Goal: Information Seeking & Learning: Learn about a topic

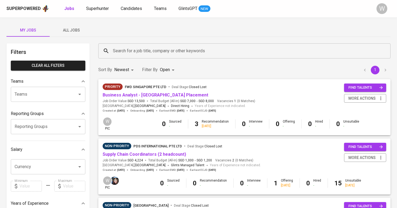
click at [77, 27] on span "All Jobs" at bounding box center [71, 30] width 37 height 7
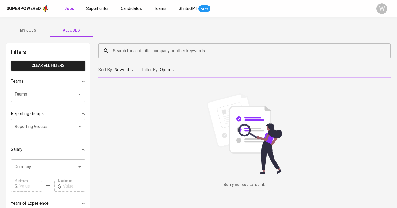
click at [122, 53] on input "Search for a job title, company or other keywords" at bounding box center [246, 51] width 268 height 10
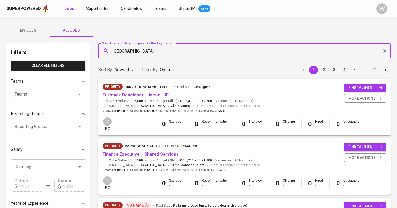
type input "[GEOGRAPHIC_DATA]"
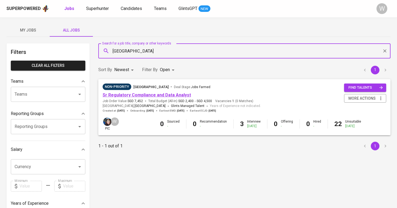
click at [107, 95] on link "Sr Regulatory Compliance and Data Analyst" at bounding box center [147, 95] width 88 height 5
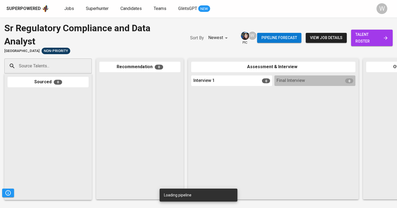
click at [365, 38] on span "talent roster" at bounding box center [371, 37] width 33 height 13
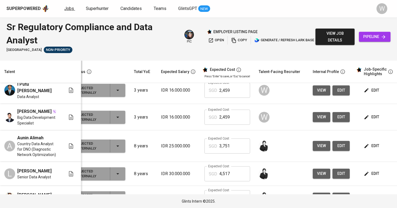
click at [73, 8] on link "Jobs" at bounding box center [69, 8] width 11 height 7
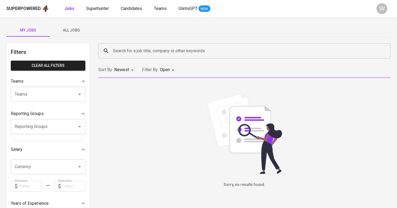
click at [72, 27] on button "All Jobs" at bounding box center [71, 30] width 43 height 13
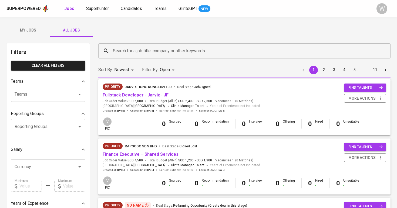
click at [114, 57] on div "Search for a job title, company or other keywords" at bounding box center [244, 50] width 292 height 15
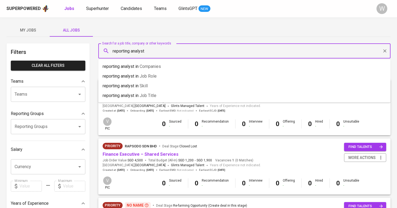
type input "reporting analyst"
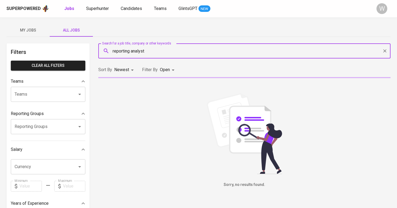
click at [160, 70] on body "Superpowered Jobs Superhunter Candidates Teams GlintsGPT NEW W My Jobs All Jobs…" at bounding box center [198, 184] width 397 height 369
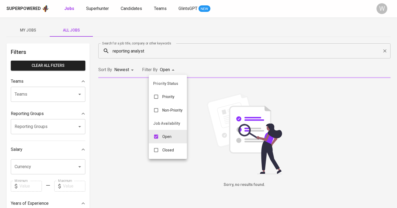
click at [171, 141] on div "Open" at bounding box center [162, 137] width 27 height 10
checkbox input "false"
click at [171, 147] on div "Closed" at bounding box center [160, 150] width 29 height 10
type input "CLOSE"
checkbox input "true"
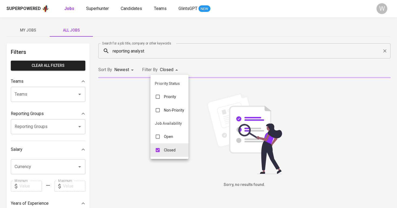
click at [205, 59] on div at bounding box center [198, 104] width 397 height 208
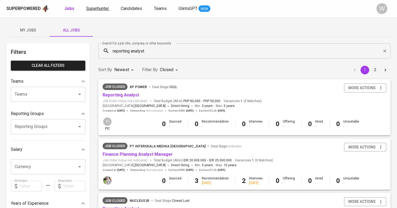
click at [100, 8] on span "Superhunter" at bounding box center [97, 8] width 23 height 5
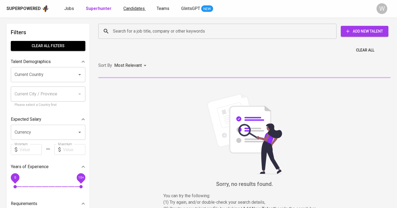
click at [123, 9] on span "Candidates" at bounding box center [133, 8] width 21 height 5
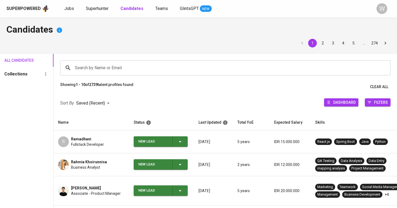
click at [119, 63] on input "Search by Name or Email" at bounding box center [226, 68] width 306 height 10
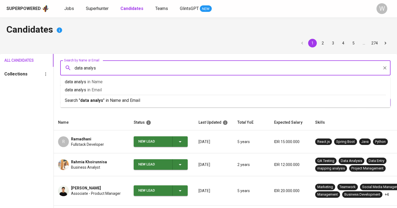
type input "data analyst"
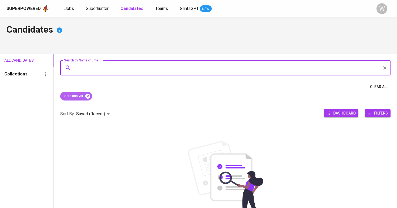
click at [86, 96] on icon at bounding box center [88, 96] width 6 height 6
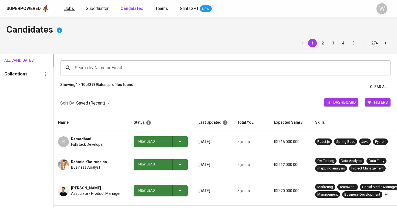
click at [72, 10] on span "Jobs" at bounding box center [69, 8] width 10 height 5
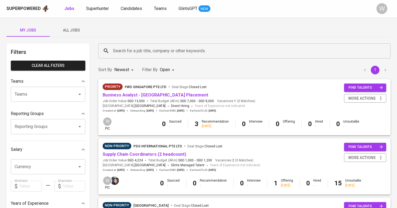
click at [82, 30] on span "All Jobs" at bounding box center [71, 30] width 37 height 7
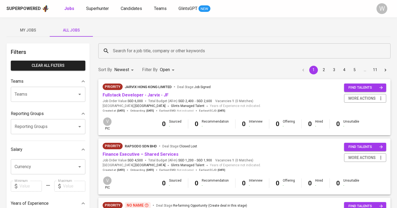
click at [126, 47] on input "Search for a job title, company or other keywords" at bounding box center [246, 51] width 268 height 10
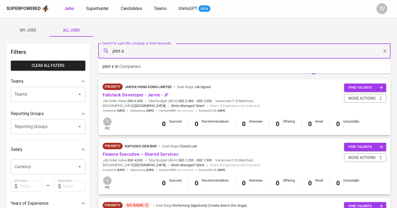
type input "plot-z"
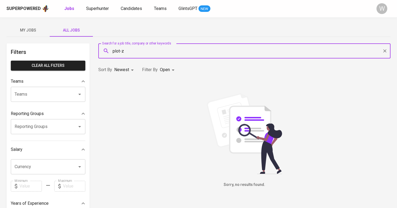
click at [161, 69] on body "Superpowered Jobs Superhunter Candidates Teams GlintsGPT NEW W My Jobs All Jobs…" at bounding box center [198, 184] width 397 height 369
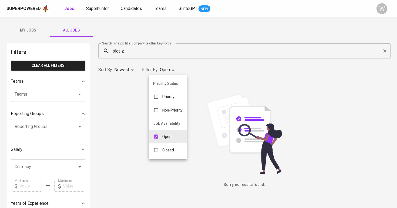
click at [171, 150] on p "Closed" at bounding box center [168, 150] width 12 height 5
type input "OPEN,CLOSE"
checkbox input "true"
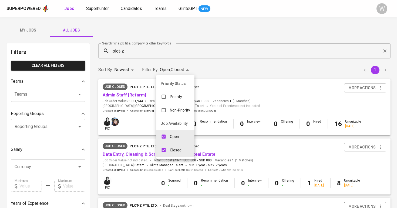
click at [172, 134] on div "Open" at bounding box center [169, 137] width 27 height 10
type input "CLOSE"
checkbox input "false"
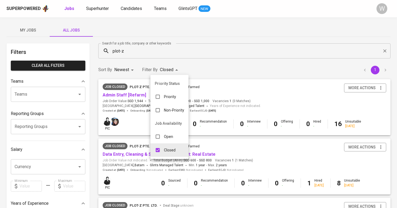
click at [241, 57] on div at bounding box center [198, 104] width 397 height 208
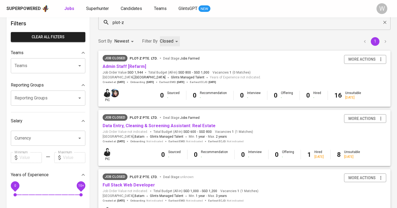
scroll to position [35, 0]
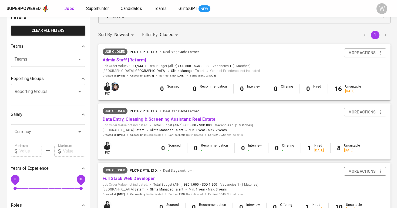
click at [127, 58] on link "Admin Staff [Refarm]" at bounding box center [124, 60] width 43 height 5
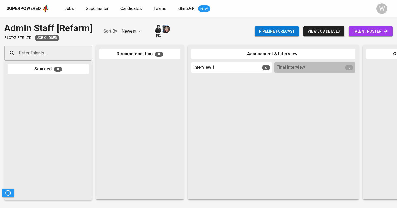
click at [363, 29] on span "talent roster" at bounding box center [370, 31] width 35 height 7
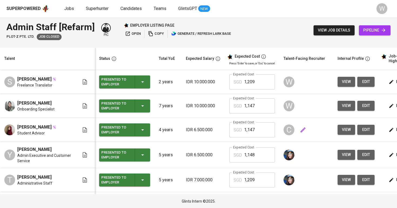
scroll to position [1, 0]
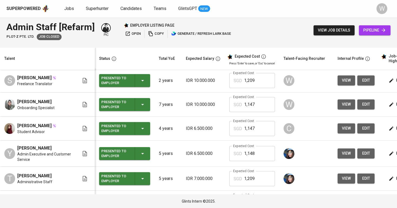
click at [350, 106] on button "view" at bounding box center [347, 105] width 18 height 10
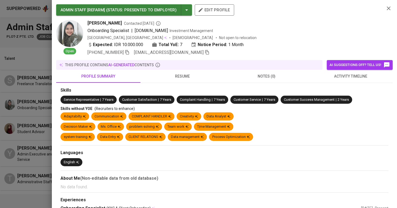
click at [130, 55] on span "[PHONE_NUMBER]" at bounding box center [108, 52] width 42 height 6
click at [130, 50] on icon "button" at bounding box center [127, 52] width 5 height 5
click at [341, 91] on div "Skills" at bounding box center [224, 90] width 328 height 6
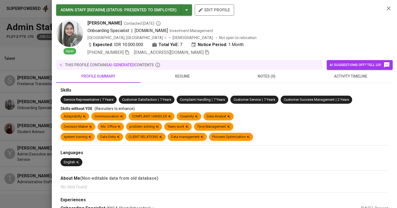
click at [343, 80] on button "activity timeline" at bounding box center [351, 76] width 84 height 13
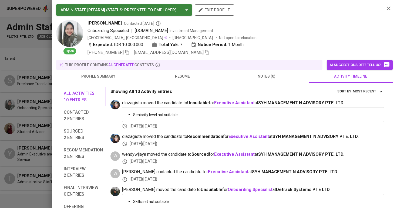
click at [47, 82] on div at bounding box center [198, 104] width 397 height 208
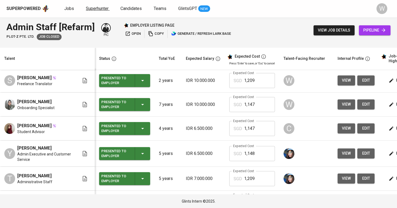
click at [93, 12] on link "Superhunter" at bounding box center [98, 8] width 24 height 7
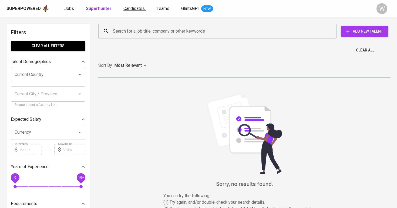
click at [126, 7] on span "Candidates" at bounding box center [133, 8] width 21 height 5
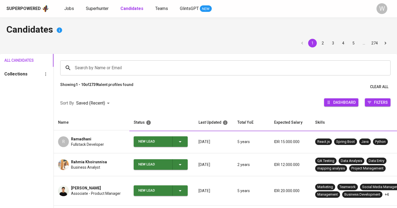
click at [133, 42] on div "1 2 3 4 5 … 274" at bounding box center [198, 43] width 384 height 9
click at [123, 67] on input "Search by Name or Email" at bounding box center [226, 68] width 306 height 10
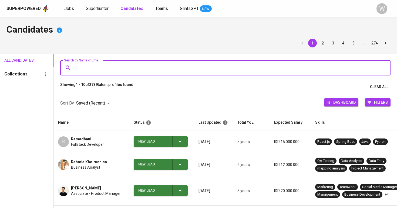
paste input "[PHONE_NUMBER]"
type input "[PHONE_NUMBER]"
click at [98, 9] on span "Superhunter" at bounding box center [97, 8] width 23 height 5
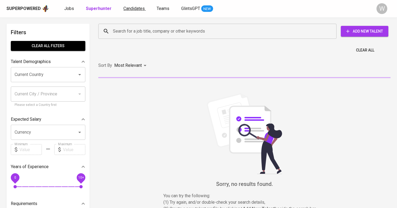
click at [138, 9] on span "Candidates" at bounding box center [133, 8] width 21 height 5
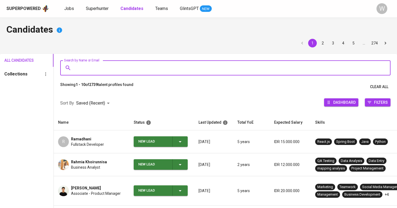
click at [131, 72] on input "Search by Name or Email" at bounding box center [226, 68] width 306 height 10
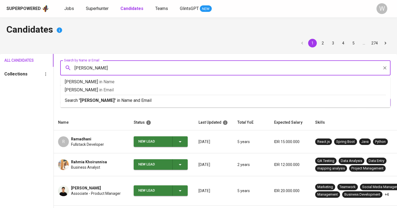
type input "lisya"
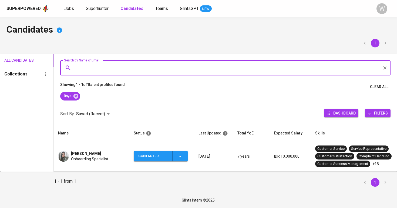
click at [83, 159] on span "Onboarding Specialist" at bounding box center [89, 159] width 37 height 5
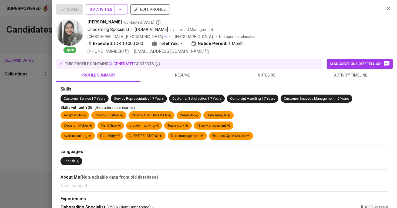
click at [323, 77] on span "activity timeline" at bounding box center [351, 75] width 78 height 7
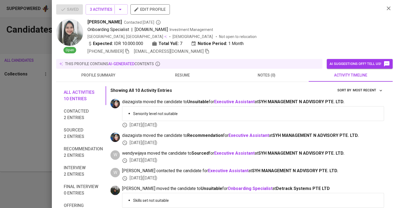
scroll to position [0, 0]
click at [39, 121] on div at bounding box center [198, 104] width 397 height 208
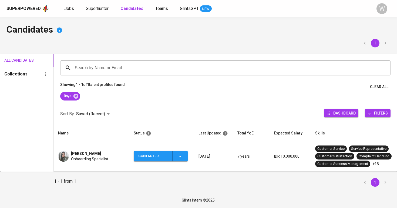
click at [180, 156] on icon "button" at bounding box center [180, 156] width 6 height 6
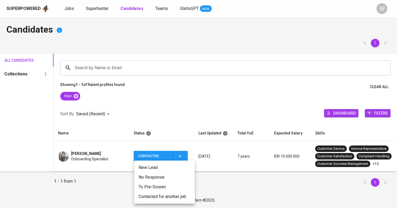
click at [165, 198] on li "Contacted for another job" at bounding box center [164, 197] width 60 height 10
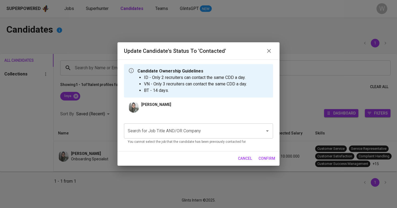
click at [192, 125] on div "Search for Job Title AND/OR Company" at bounding box center [198, 131] width 149 height 15
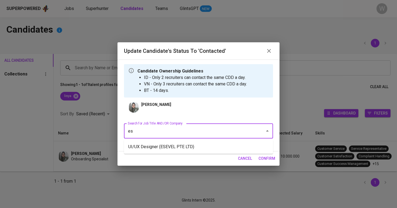
type input "e"
type input "administrator"
type input "a"
click at [175, 143] on li "UI/UX Designer (ESEVEL PTE LTD)" at bounding box center [198, 147] width 149 height 10
type input "e"
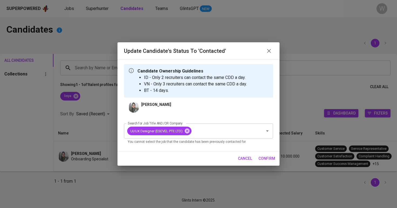
click at [267, 164] on div "cancel confirm" at bounding box center [198, 159] width 162 height 14
click at [267, 160] on span "confirm" at bounding box center [266, 159] width 17 height 7
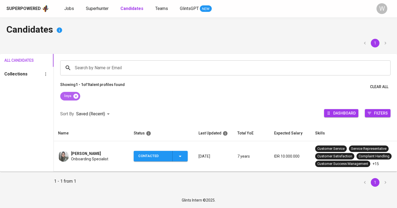
click at [78, 97] on icon at bounding box center [75, 96] width 5 height 5
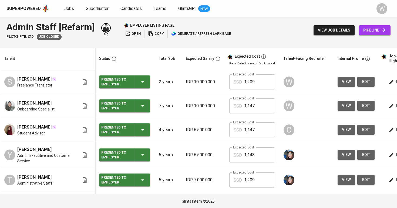
scroll to position [2, 0]
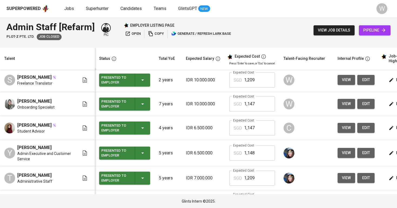
click at [342, 107] on span "view" at bounding box center [346, 104] width 9 height 7
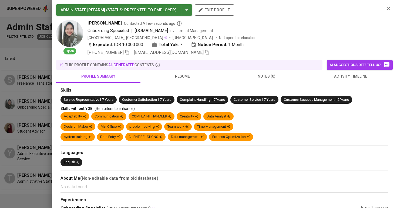
click at [339, 77] on span "activity timeline" at bounding box center [351, 76] width 78 height 7
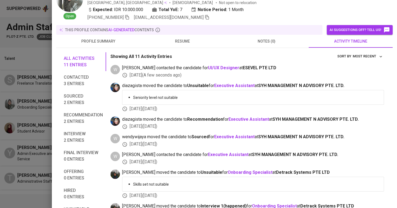
scroll to position [58, 0]
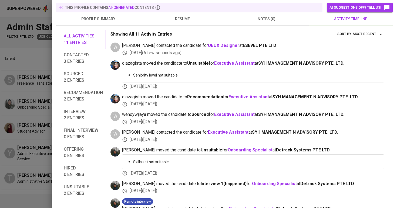
click at [16, 120] on div at bounding box center [198, 104] width 397 height 208
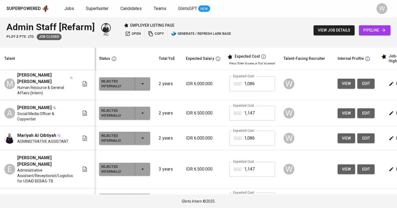
scroll to position [310, 0]
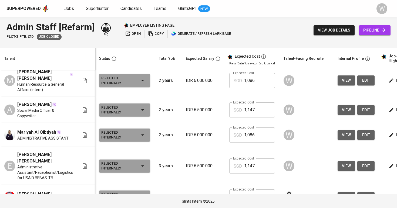
click at [335, 155] on td "view edit" at bounding box center [356, 166] width 46 height 38
click at [339, 161] on button "view" at bounding box center [347, 166] width 18 height 10
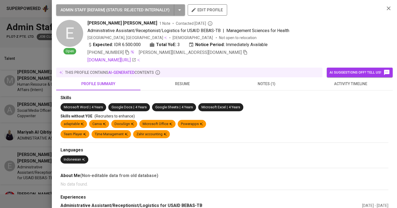
click at [334, 88] on button "activity timeline" at bounding box center [351, 83] width 84 height 13
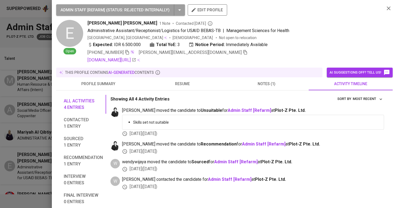
click at [272, 88] on button "notes (1)" at bounding box center [266, 83] width 84 height 13
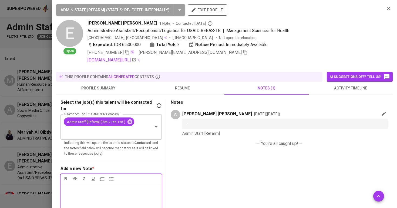
click at [338, 87] on span "activity timeline" at bounding box center [351, 88] width 78 height 7
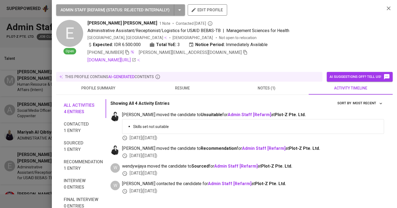
scroll to position [24, 0]
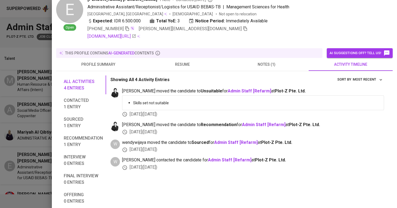
click at [167, 62] on span "resume" at bounding box center [183, 64] width 78 height 7
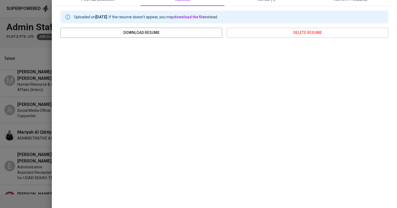
scroll to position [89, 0]
click at [57, 120] on div "Uploaded on [DATE] . If the resume doesn't appear, you may download the file in…" at bounding box center [224, 107] width 336 height 202
click at [34, 112] on div at bounding box center [198, 104] width 397 height 208
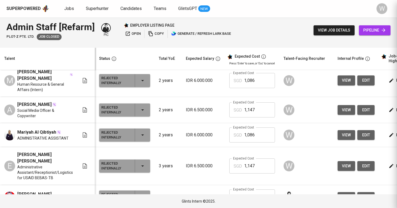
scroll to position [0, 0]
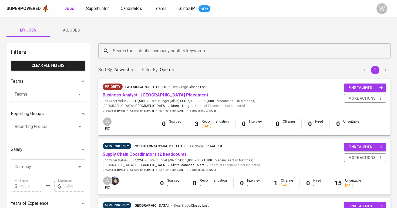
click at [135, 4] on div "Superpowered Jobs Superhunter Candidates Teams GlintsGPT NEW W" at bounding box center [198, 8] width 397 height 17
click at [132, 10] on span "Candidates" at bounding box center [131, 8] width 21 height 5
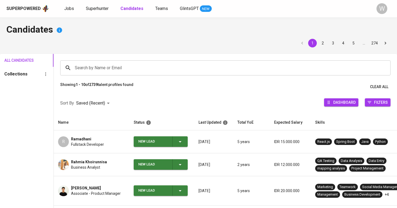
click at [122, 74] on div "Search by Name or Email" at bounding box center [225, 67] width 330 height 15
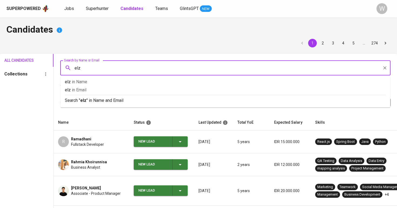
type input "elza"
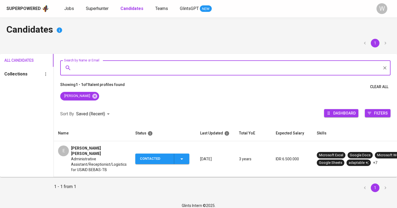
click at [185, 155] on span "Contacted" at bounding box center [162, 159] width 50 height 11
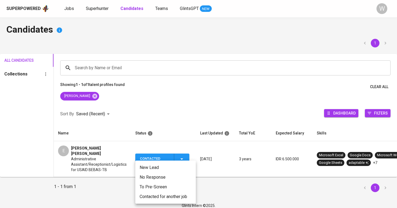
click at [164, 195] on li "Contacted for another job" at bounding box center [165, 197] width 60 height 10
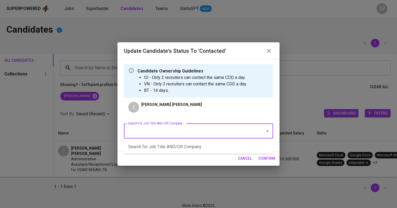
click at [200, 134] on input "Search for Job Title AND/OR Company" at bounding box center [190, 131] width 129 height 10
type input "esevel"
click at [190, 145] on li "UI/UX Designer (ESEVEL PTE LTD)" at bounding box center [198, 147] width 149 height 10
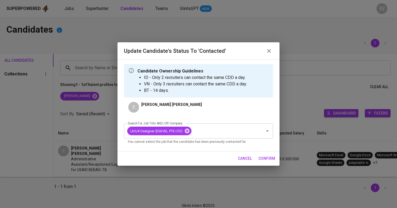
click at [265, 153] on div "cancel confirm" at bounding box center [198, 159] width 162 height 14
click at [265, 157] on span "confirm" at bounding box center [266, 159] width 17 height 7
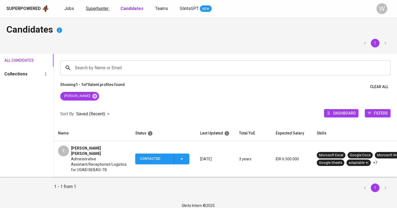
click at [89, 10] on span "Superhunter" at bounding box center [97, 8] width 23 height 5
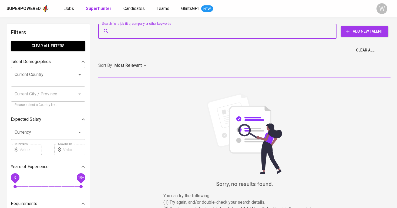
click at [126, 35] on input "Search for a job title, company or other keywords" at bounding box center [219, 31] width 214 height 10
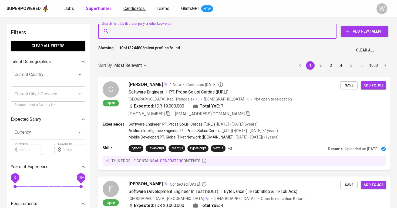
click at [129, 10] on span "Candidates" at bounding box center [133, 8] width 21 height 5
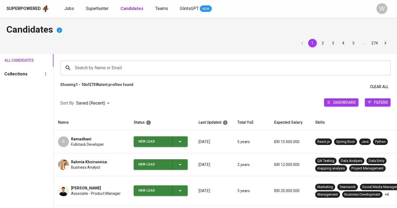
click at [105, 62] on div "Search by Name or Email" at bounding box center [225, 67] width 330 height 15
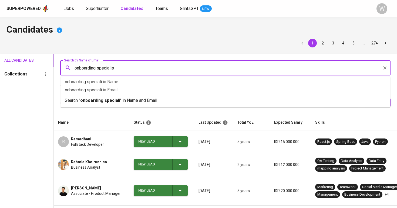
type input "onboarding specialist"
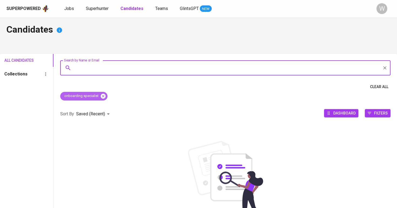
click at [104, 97] on icon at bounding box center [103, 96] width 5 height 5
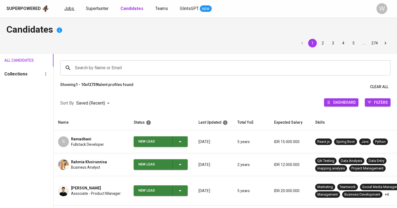
click at [70, 8] on span "Jobs" at bounding box center [69, 8] width 10 height 5
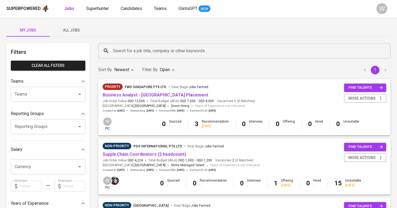
click at [73, 26] on button "All Jobs" at bounding box center [71, 30] width 43 height 13
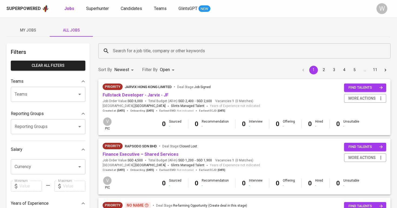
click at [117, 49] on input "Search for a job title, company or other keywords" at bounding box center [246, 51] width 268 height 10
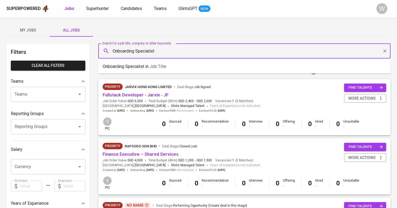
type input "Onboarding Specialist"
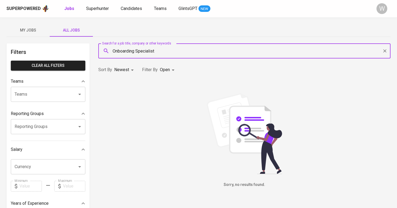
click at [170, 72] on body "Superpowered Jobs Superhunter Candidates Teams GlintsGPT NEW W My Jobs All Jobs…" at bounding box center [198, 184] width 397 height 369
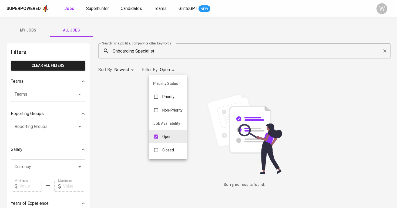
click at [173, 154] on div "Closed" at bounding box center [163, 150] width 29 height 10
type input "OPEN,CLOSE"
checkbox input "true"
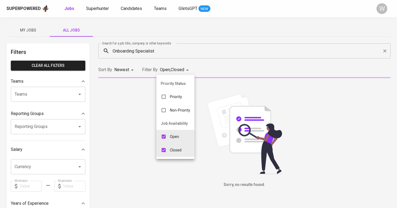
click at [175, 139] on p "Open" at bounding box center [174, 136] width 9 height 5
type input "CLOSE"
checkbox input "false"
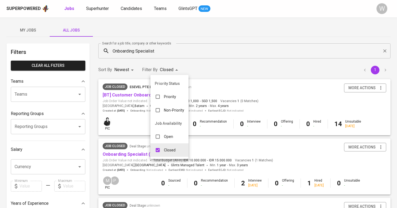
click at [230, 68] on div at bounding box center [198, 104] width 397 height 208
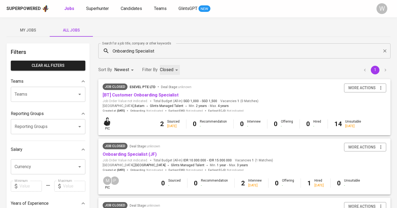
scroll to position [3, 0]
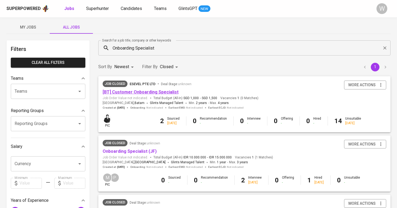
click at [170, 92] on link "[BT] Customer Onboarding Specialist" at bounding box center [141, 92] width 76 height 5
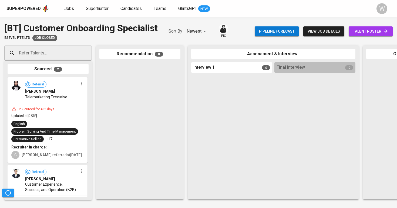
click at [365, 34] on span "talent roster" at bounding box center [370, 31] width 35 height 7
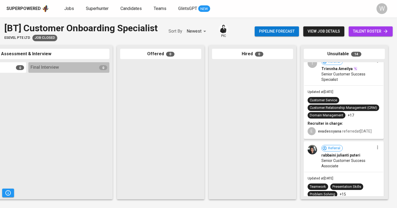
scroll to position [874, 0]
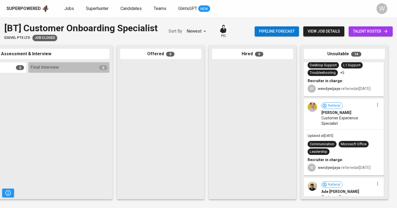
click at [342, 135] on div "Updated at Apr 28, 2024 Communication Microsoft Office Leadership Recruiter in …" at bounding box center [343, 152] width 79 height 45
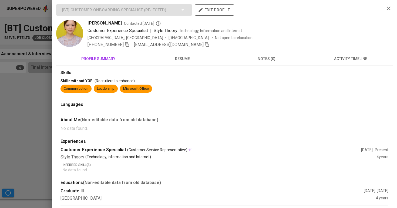
click at [207, 70] on div "Skills" at bounding box center [224, 73] width 328 height 6
click at [204, 61] on span "resume" at bounding box center [183, 59] width 78 height 7
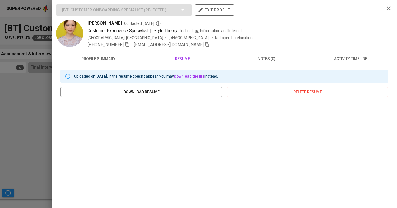
scroll to position [0, 0]
click at [344, 67] on div "Uploaded on Aug 13, 2021 . If the resume doesn't appear, you may download the f…" at bounding box center [224, 165] width 336 height 198
click at [348, 74] on div "Uploaded on Aug 13, 2021 . If the resume doesn't appear, you may download the f…" at bounding box center [224, 76] width 328 height 13
click at [347, 62] on span "activity timeline" at bounding box center [351, 59] width 78 height 7
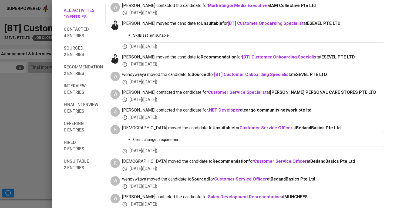
scroll to position [80, 0]
click at [8, 131] on div at bounding box center [198, 104] width 397 height 208
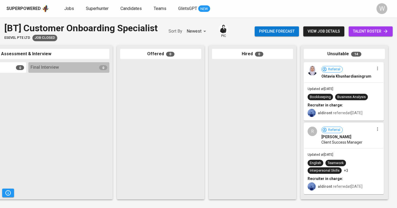
scroll to position [0, 0]
click at [279, 136] on div at bounding box center [252, 129] width 81 height 134
click at [237, 97] on div at bounding box center [252, 129] width 81 height 134
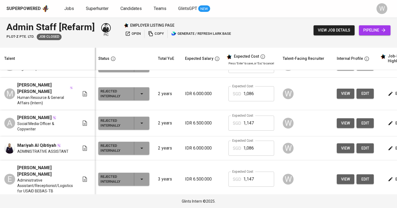
scroll to position [316, 1]
